Goal: Check status

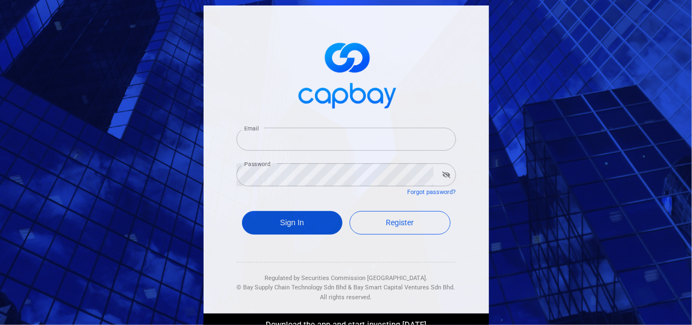
type input "[EMAIL_ADDRESS][DOMAIN_NAME]"
click at [270, 228] on button "Sign In" at bounding box center [292, 223] width 101 height 24
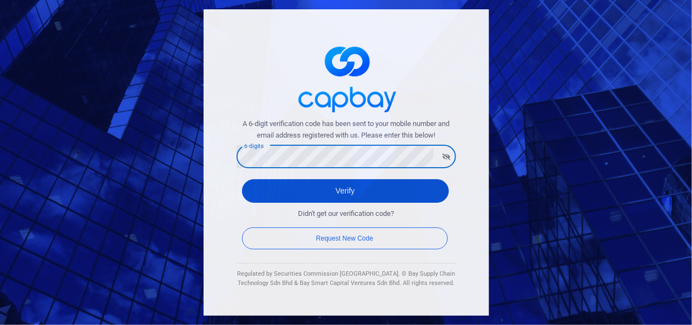
click at [271, 195] on button "Verify" at bounding box center [345, 191] width 207 height 24
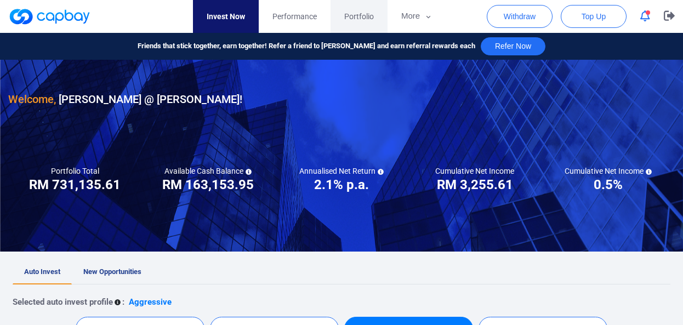
click at [369, 20] on span "Portfolio" at bounding box center [359, 16] width 30 height 12
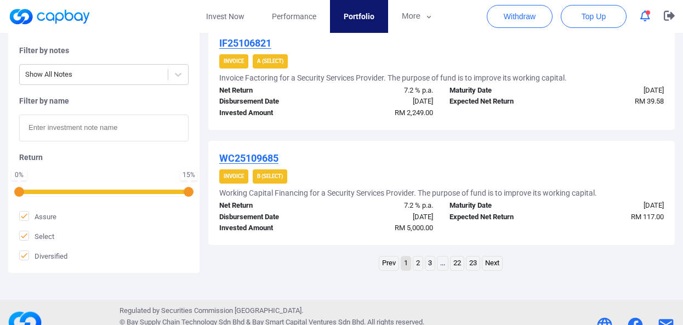
scroll to position [1204, 0]
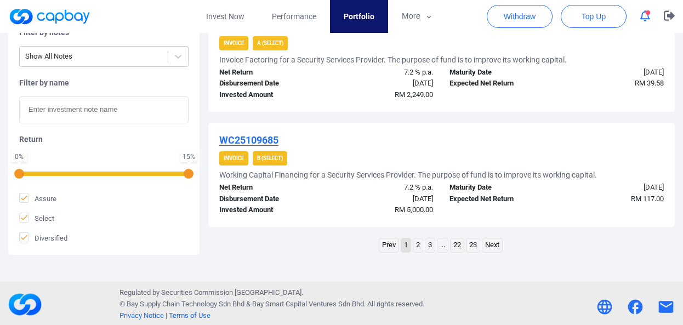
click at [417, 242] on link "2" at bounding box center [418, 246] width 9 height 14
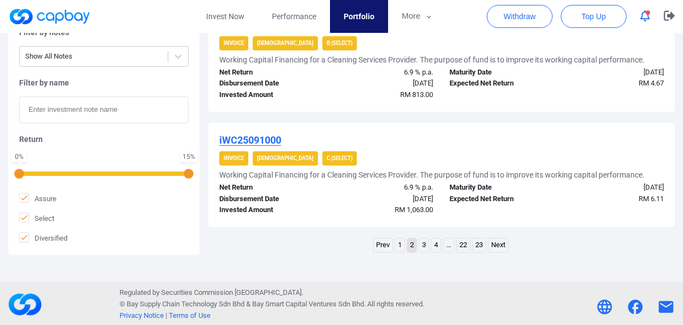
click at [398, 244] on link "1" at bounding box center [399, 246] width 9 height 14
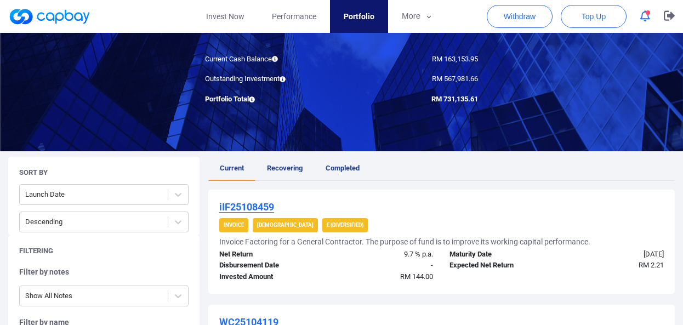
scroll to position [78, 0]
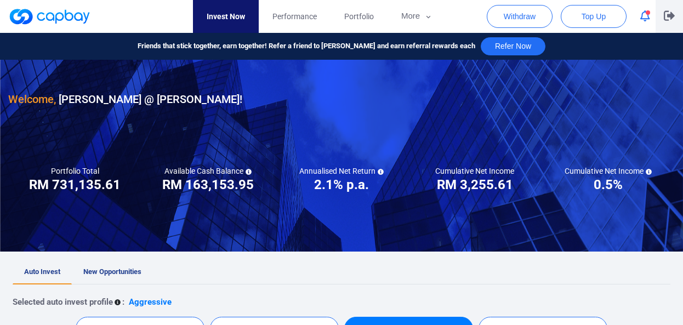
click at [670, 14] on icon "button" at bounding box center [669, 15] width 11 height 10
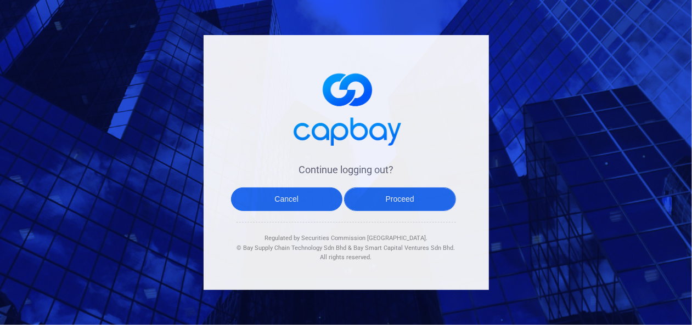
click at [399, 194] on button "Proceed" at bounding box center [400, 200] width 112 height 24
